Goal: Information Seeking & Learning: Check status

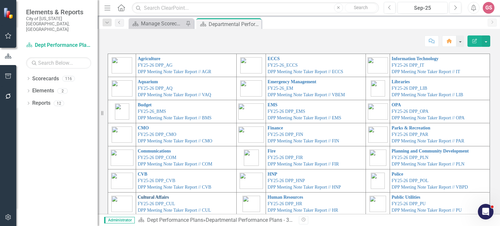
click at [144, 196] on link "Cultural Affairs" at bounding box center [153, 197] width 31 height 5
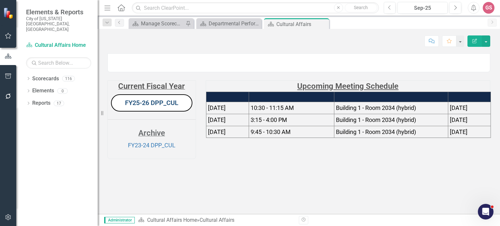
click at [143, 107] on link "FY25-26 DPP_CUL" at bounding box center [151, 103] width 53 height 8
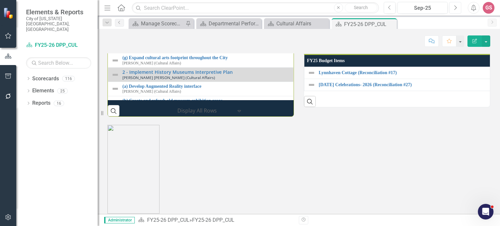
click at [454, 10] on icon "Next" at bounding box center [455, 8] width 4 height 6
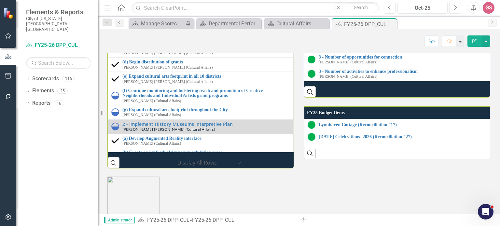
scroll to position [846, 0]
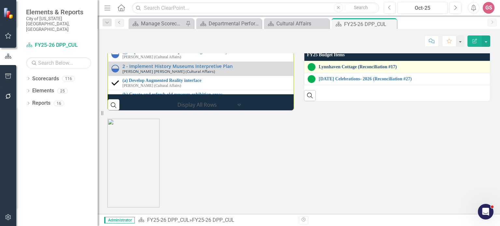
click at [341, 69] on link "Lynnhaven Cottage (Reconciliation #17)" at bounding box center [403, 66] width 170 height 5
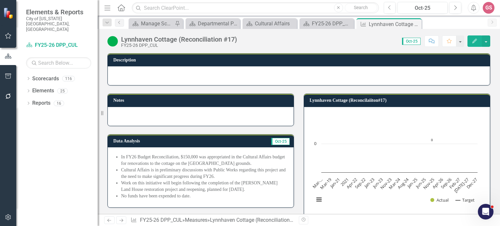
click at [203, 194] on li "No funds have been expended to date." at bounding box center [204, 196] width 166 height 7
drag, startPoint x: 202, startPoint y: 195, endPoint x: 118, endPoint y: 158, distance: 91.6
click at [121, 158] on ul "In FY26 Budget Reconciliation, $150,000 was appropriated in the Cultural Affair…" at bounding box center [204, 177] width 166 height 46
click at [189, 197] on li "No funds have been expended to date." at bounding box center [204, 196] width 166 height 7
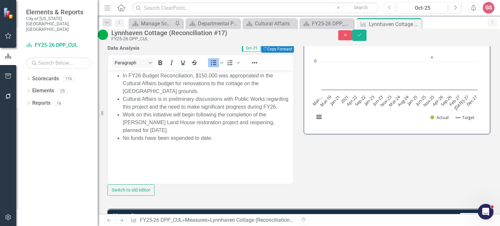
scroll to position [98, 0]
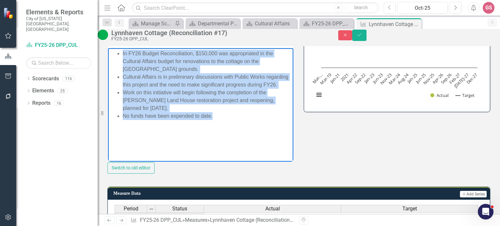
drag, startPoint x: 220, startPoint y: 122, endPoint x: 117, endPoint y: 53, distance: 124.1
click at [117, 53] on ul "In FY26 Budget Reconciliation, $150,000 was appropriated in the Cultural Affair…" at bounding box center [201, 84] width 182 height 70
copy ul "In FY26 Budget Reconciliation, $150,000 was appropriated in the Cultural Affair…"
click at [220, 136] on body "In FY26 Budget Reconciliation, $150,000 was appropriated in the Cultural Affair…" at bounding box center [200, 97] width 185 height 98
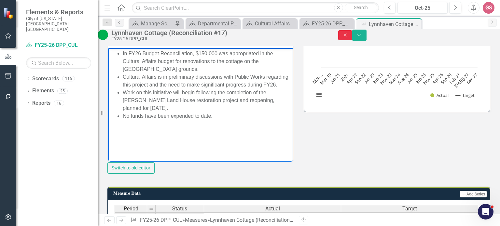
click at [348, 37] on icon "Close" at bounding box center [345, 35] width 6 height 5
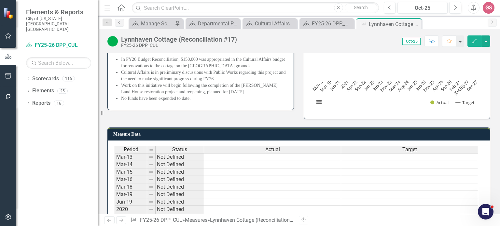
scroll to position [95, 0]
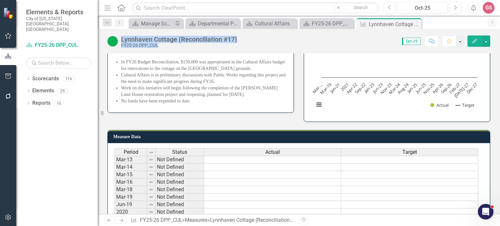
drag, startPoint x: 242, startPoint y: 39, endPoint x: 121, endPoint y: 37, distance: 121.0
click at [121, 37] on div "Lynnhaven Cottage (Reconciliation #17) FY25-26 DPP_CUL Score: N/A Oct-25 Comple…" at bounding box center [299, 39] width 402 height 20
click at [211, 40] on div "Lynnhaven Cottage (Reconciliation #17)" at bounding box center [179, 39] width 116 height 7
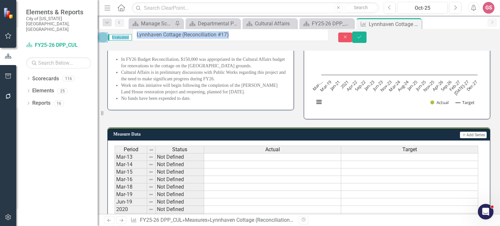
drag, startPoint x: 121, startPoint y: 38, endPoint x: 221, endPoint y: 35, distance: 99.9
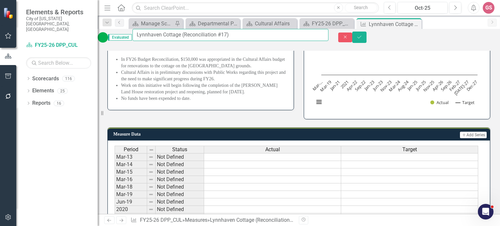
drag, startPoint x: 245, startPoint y: 39, endPoint x: 143, endPoint y: 41, distance: 101.5
click at [143, 41] on div "Evaluated Lynnhaven Cottage (Reconciliation #17)" at bounding box center [213, 37] width 231 height 17
